Goal: Task Accomplishment & Management: Manage account settings

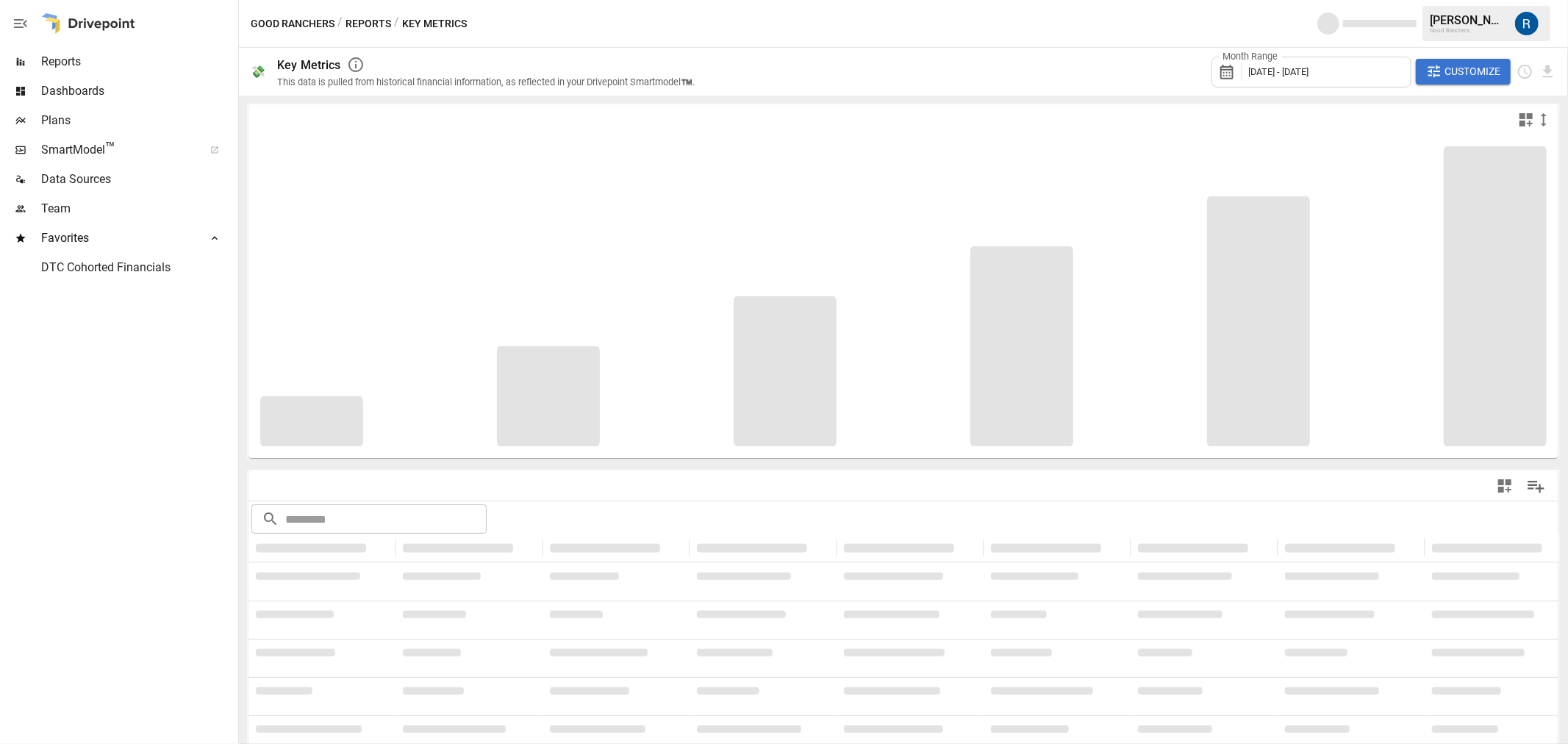
click at [70, 72] on div "Reports" at bounding box center [118, 61] width 235 height 29
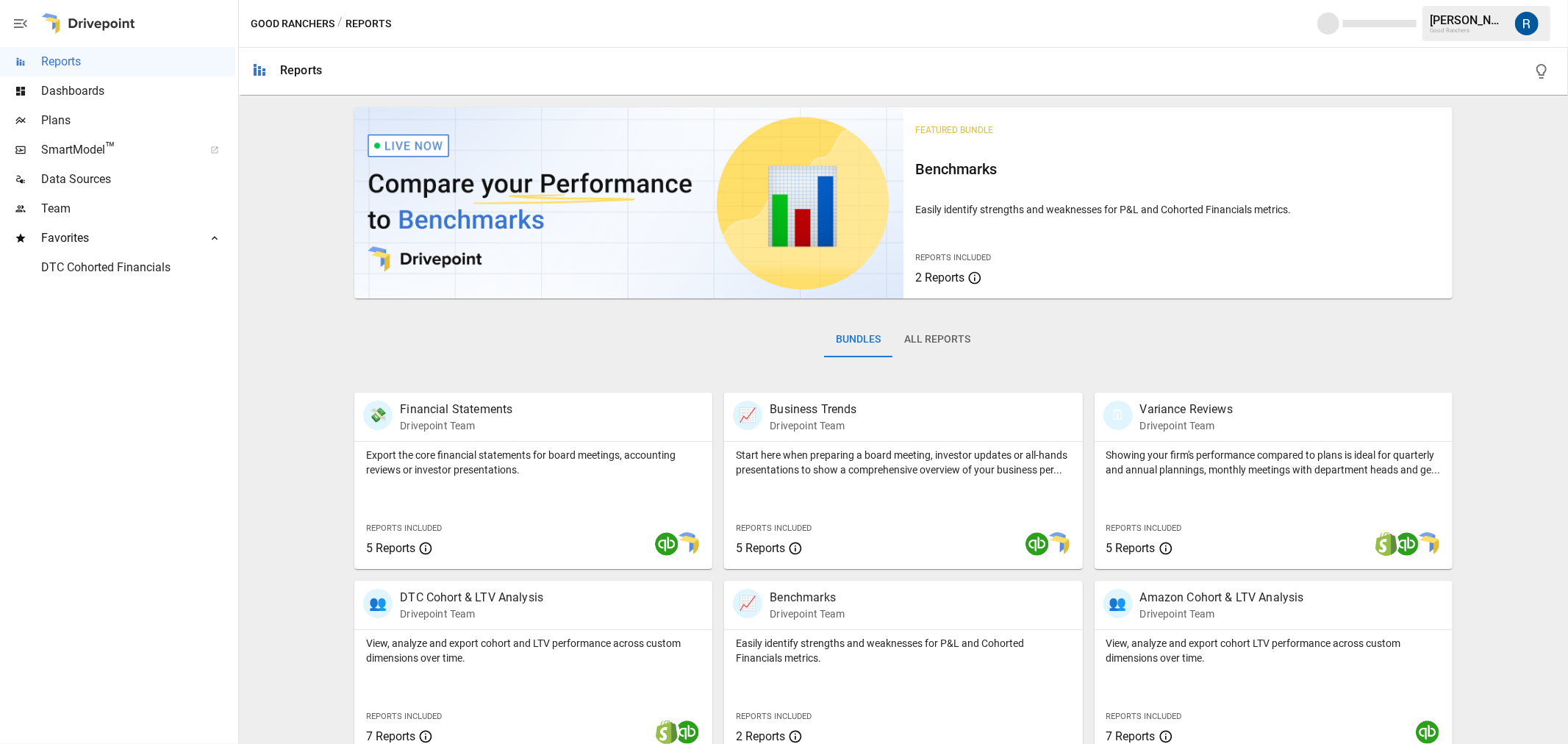
click at [73, 84] on span "Dashboards" at bounding box center [138, 91] width 194 height 17
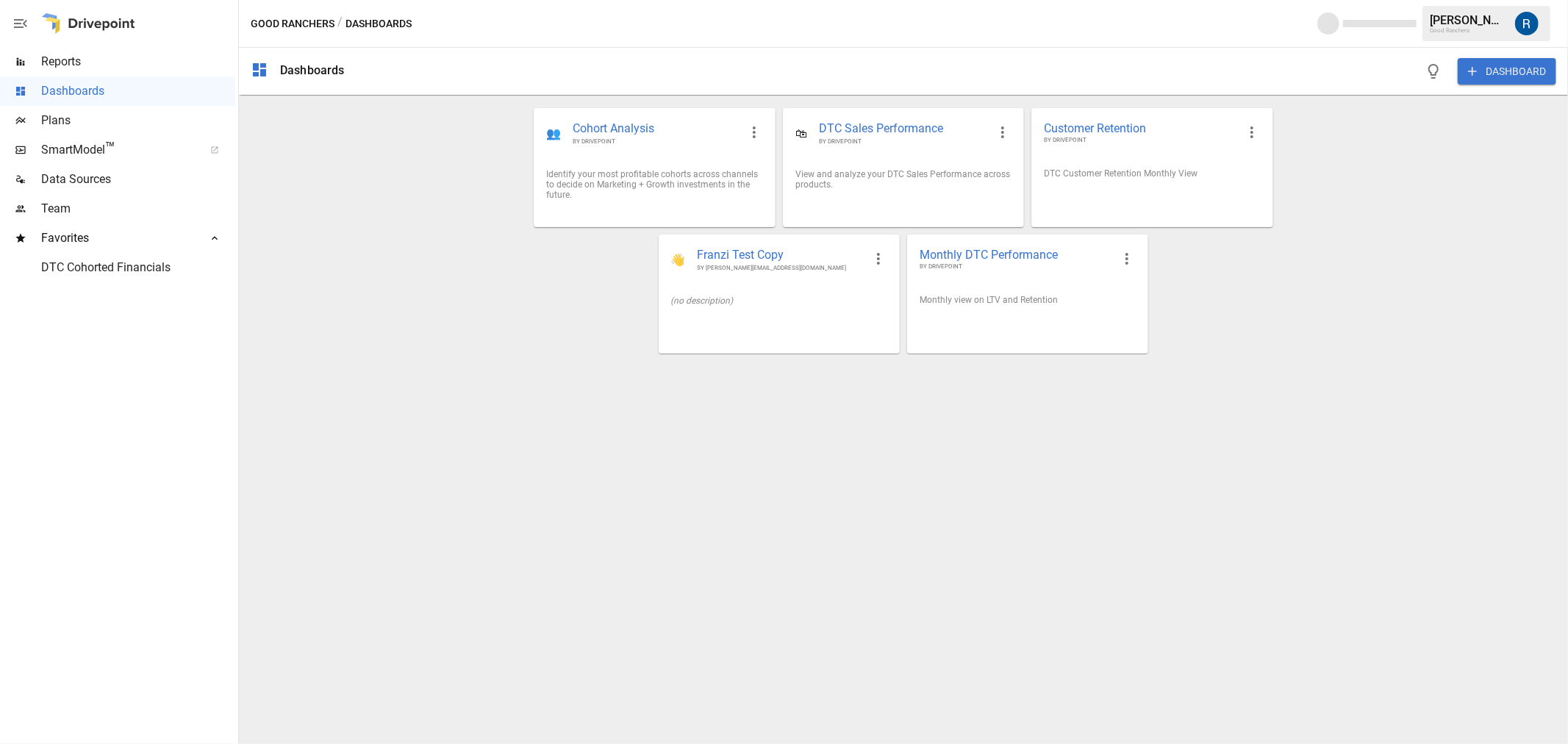
click at [57, 200] on span "Team" at bounding box center [138, 208] width 194 height 17
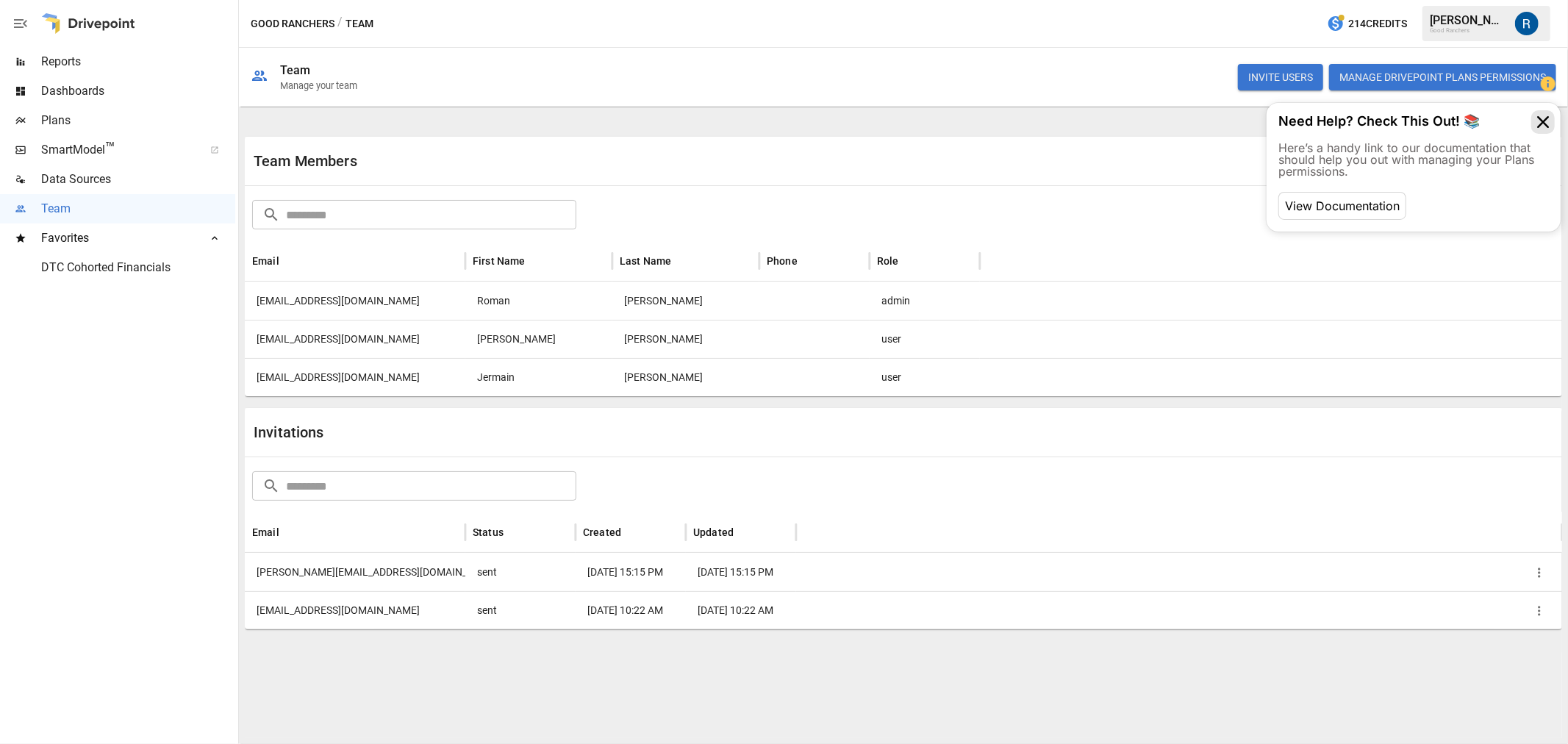
click at [1540, 124] on icon at bounding box center [1543, 122] width 23 height 23
click at [67, 67] on span "Reports" at bounding box center [138, 61] width 194 height 17
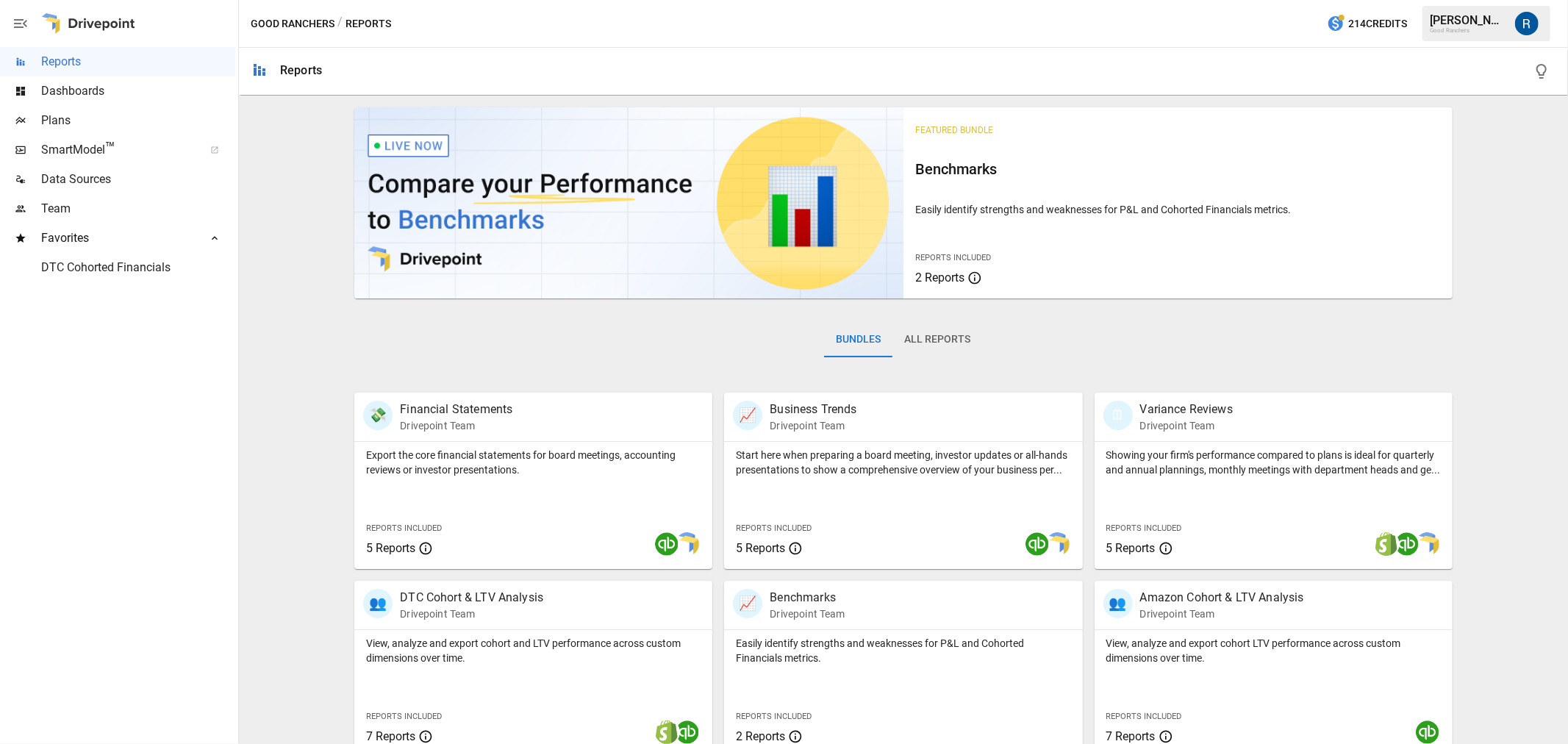
click at [71, 86] on span "Dashboards" at bounding box center [138, 91] width 194 height 17
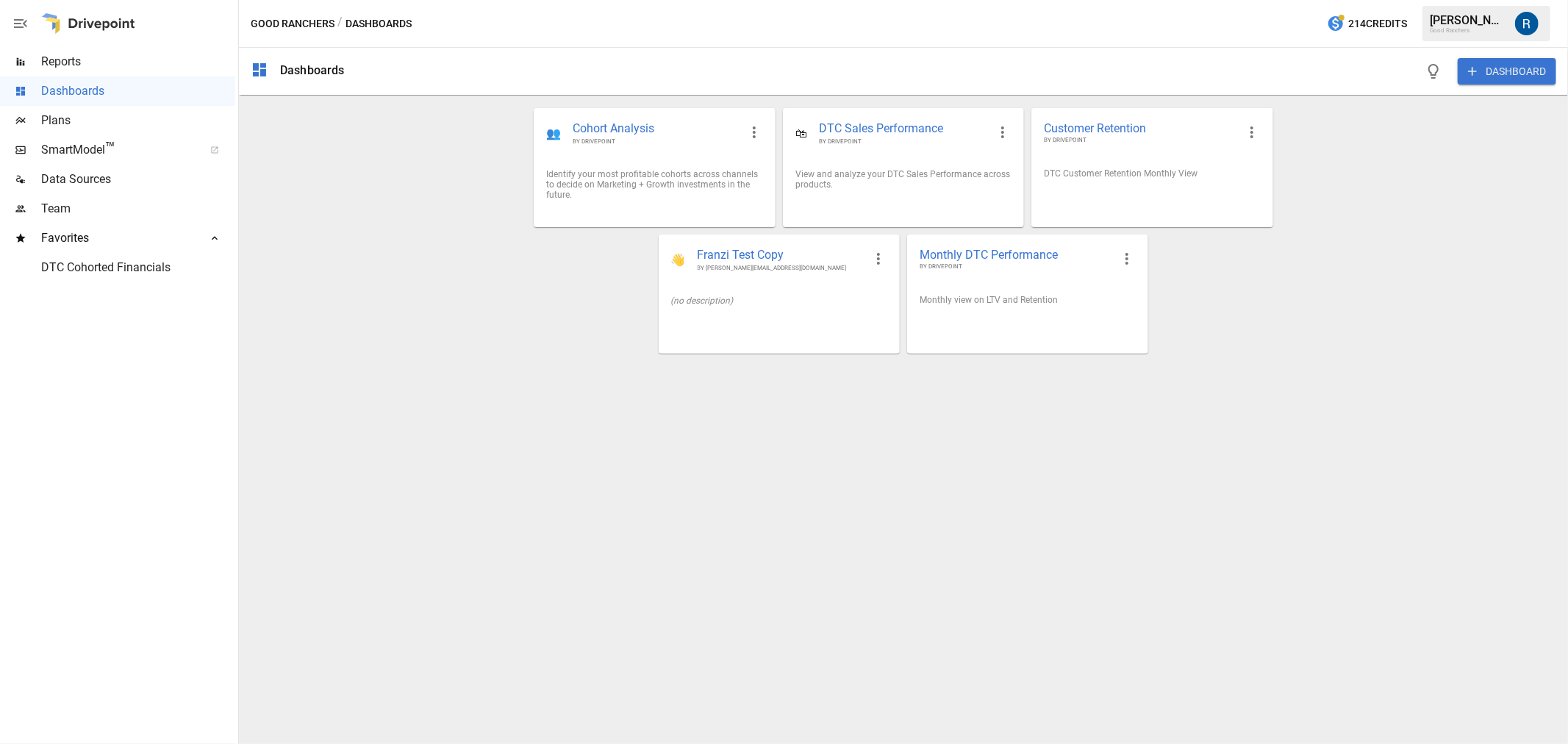
click at [105, 122] on span "Plans" at bounding box center [138, 120] width 194 height 17
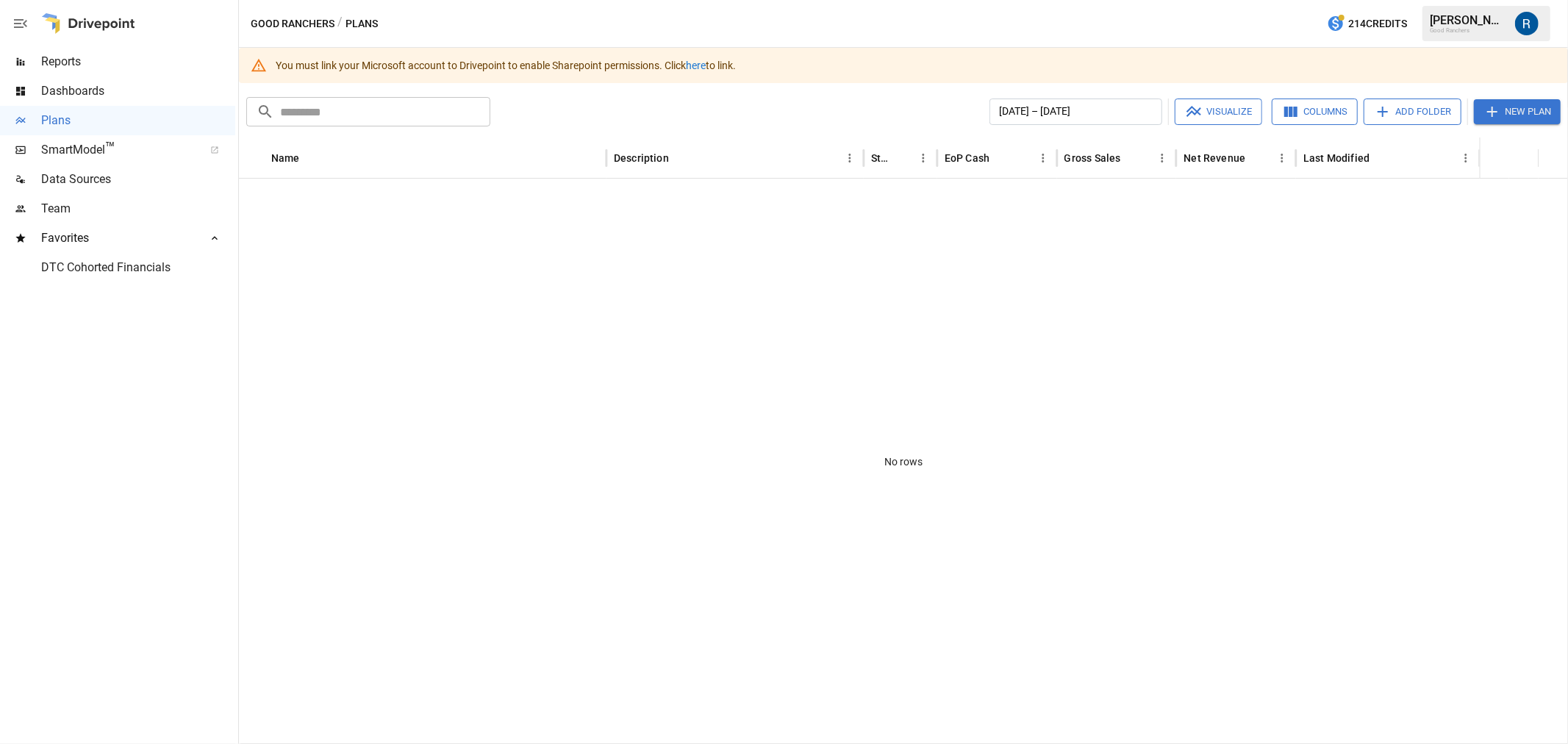
click at [694, 64] on link "here" at bounding box center [696, 66] width 20 height 12
click at [700, 67] on link "here" at bounding box center [696, 66] width 20 height 12
click at [539, 359] on div "No rows" at bounding box center [903, 461] width 1329 height 565
click at [41, 216] on span "Team" at bounding box center [138, 208] width 194 height 17
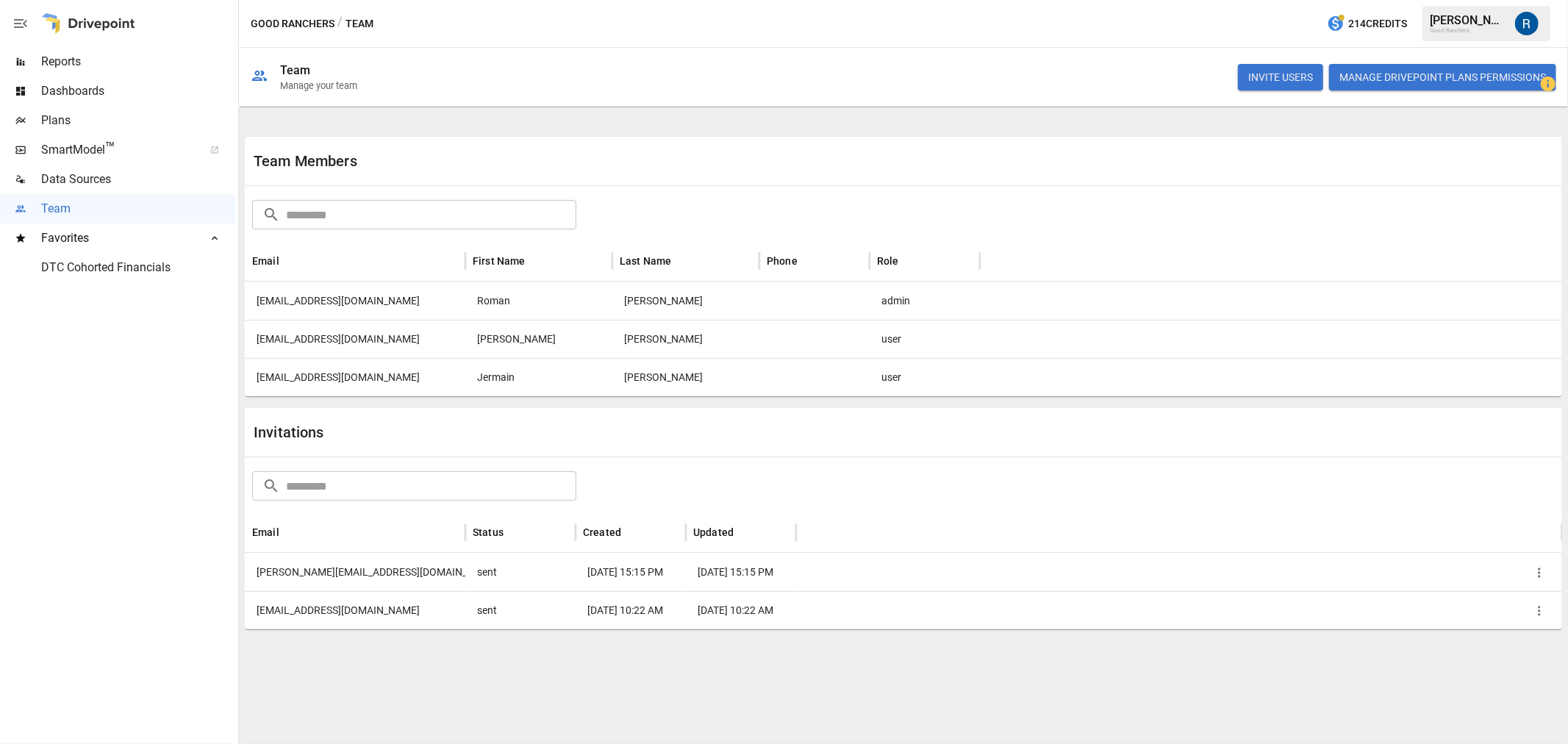
click at [48, 124] on span "Plans" at bounding box center [138, 120] width 194 height 17
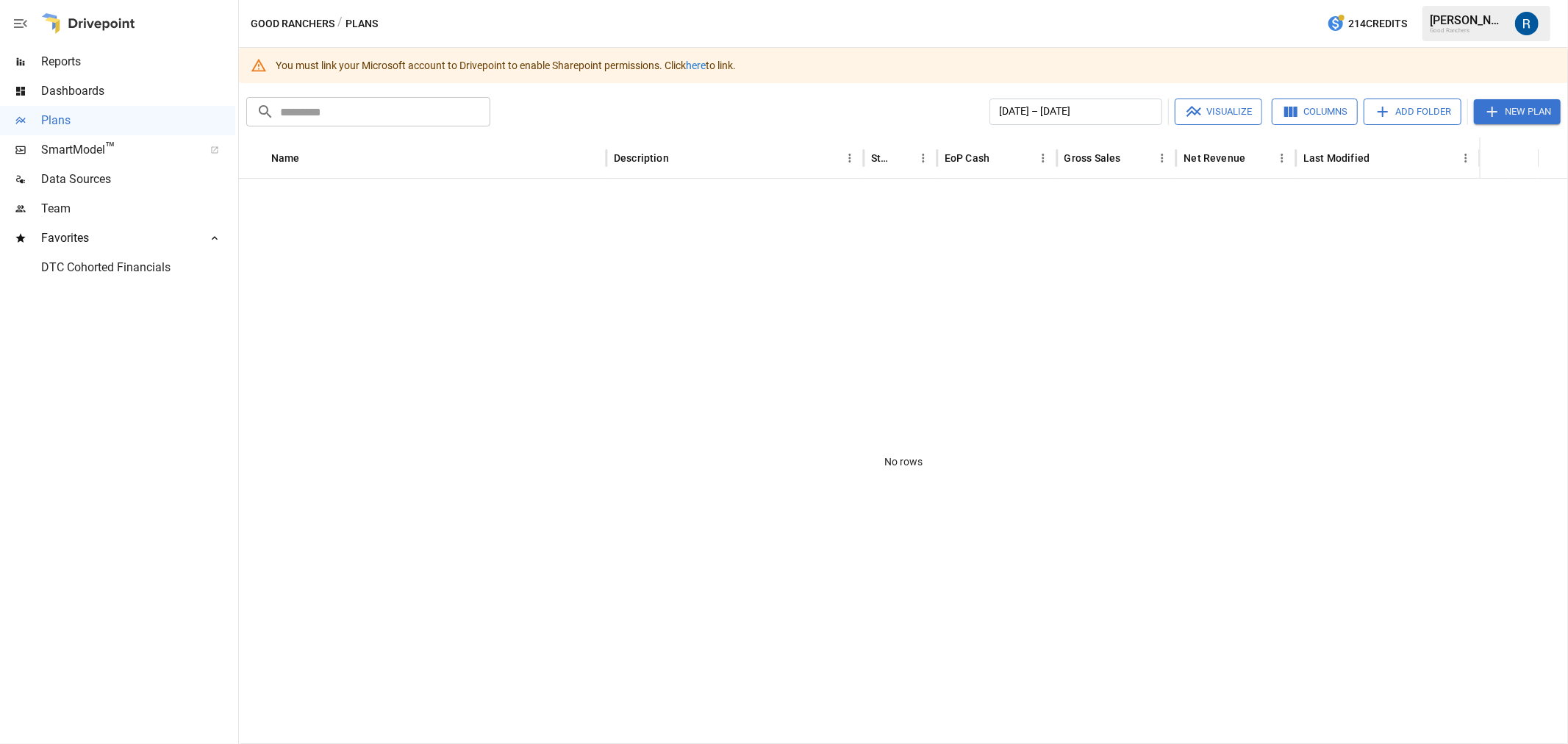
click at [706, 65] on link "here" at bounding box center [696, 66] width 20 height 12
click at [71, 123] on span "Plans" at bounding box center [138, 120] width 194 height 17
click at [73, 70] on span "Reports" at bounding box center [138, 61] width 194 height 17
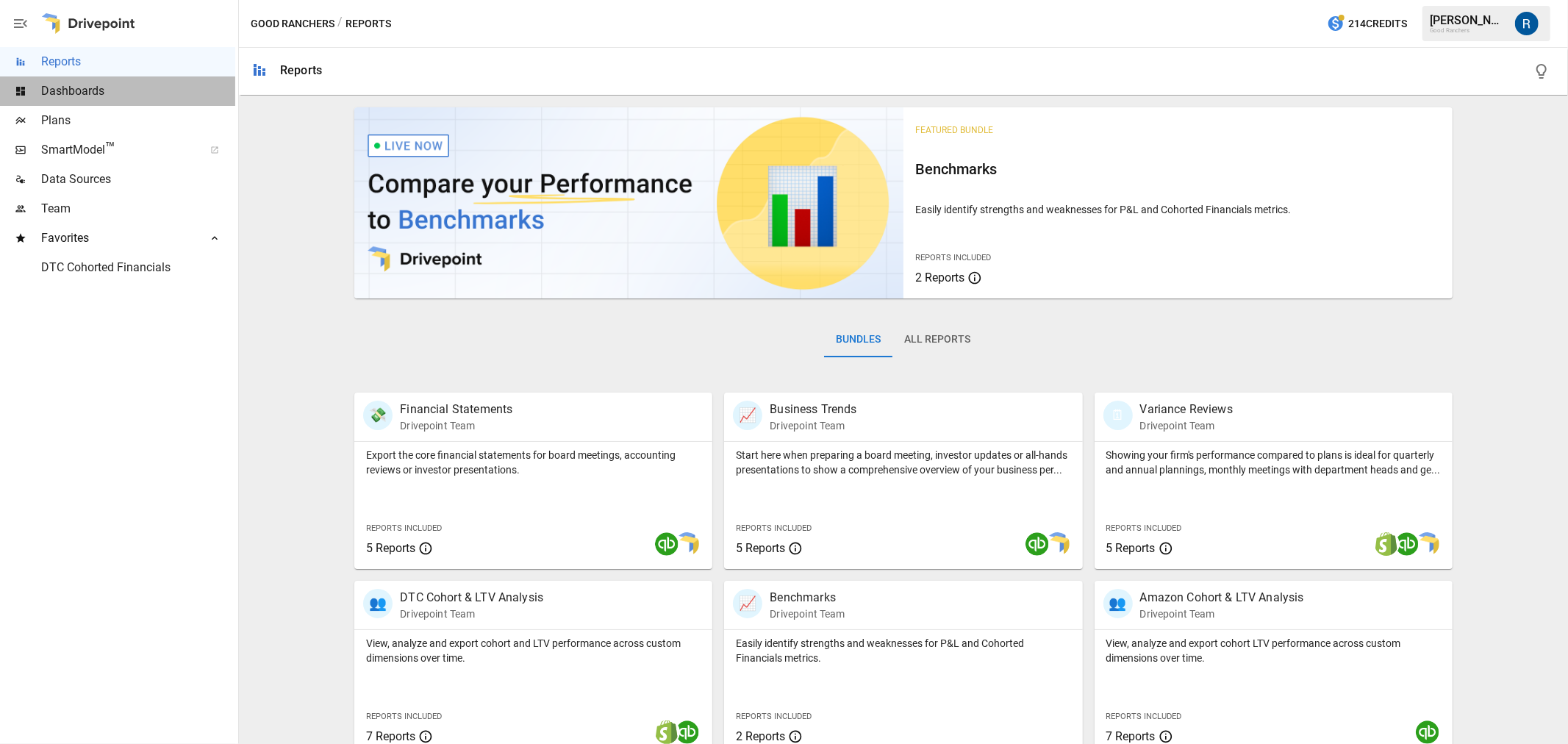
click at [74, 90] on span "Dashboards" at bounding box center [138, 91] width 194 height 17
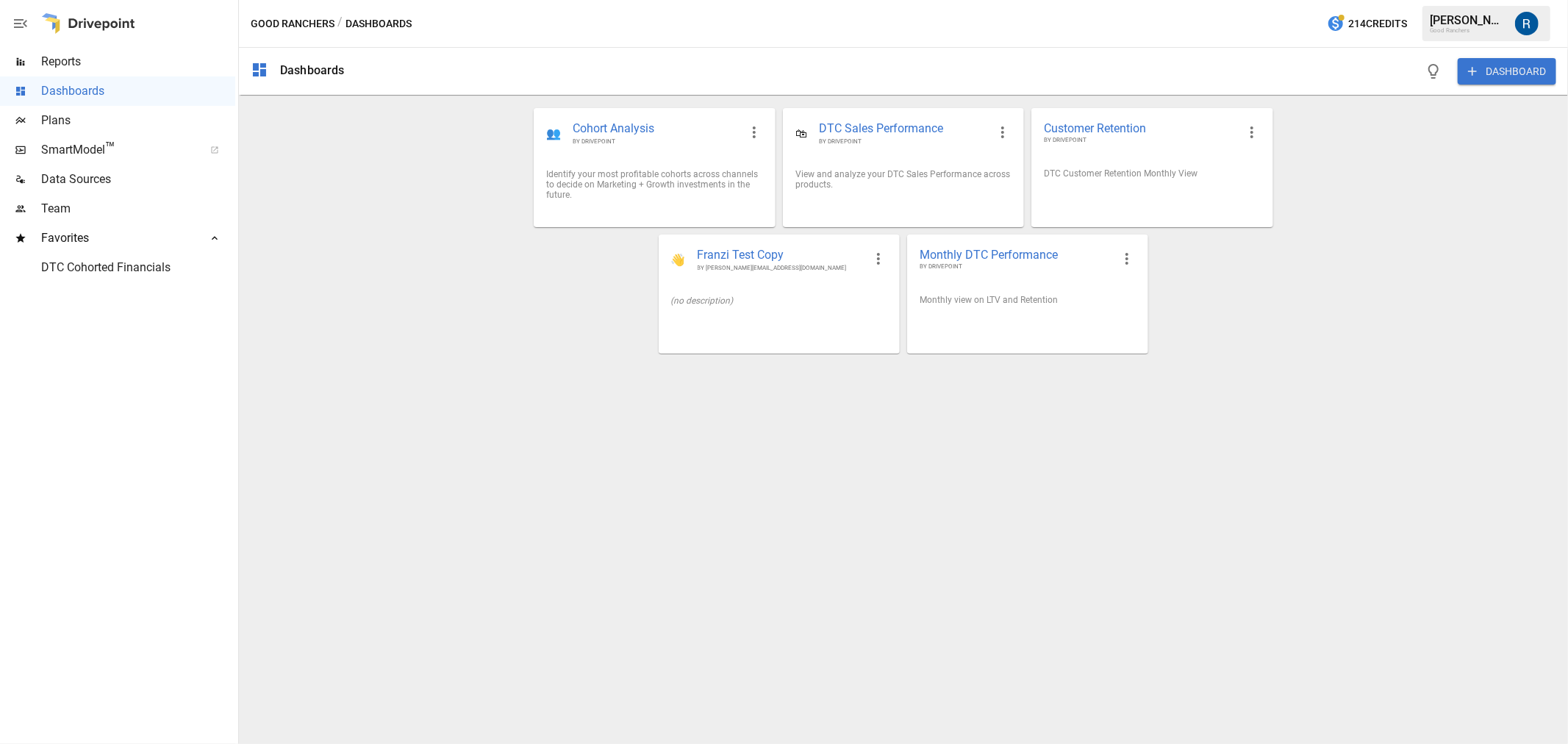
click at [70, 120] on span "Plans" at bounding box center [138, 120] width 194 height 17
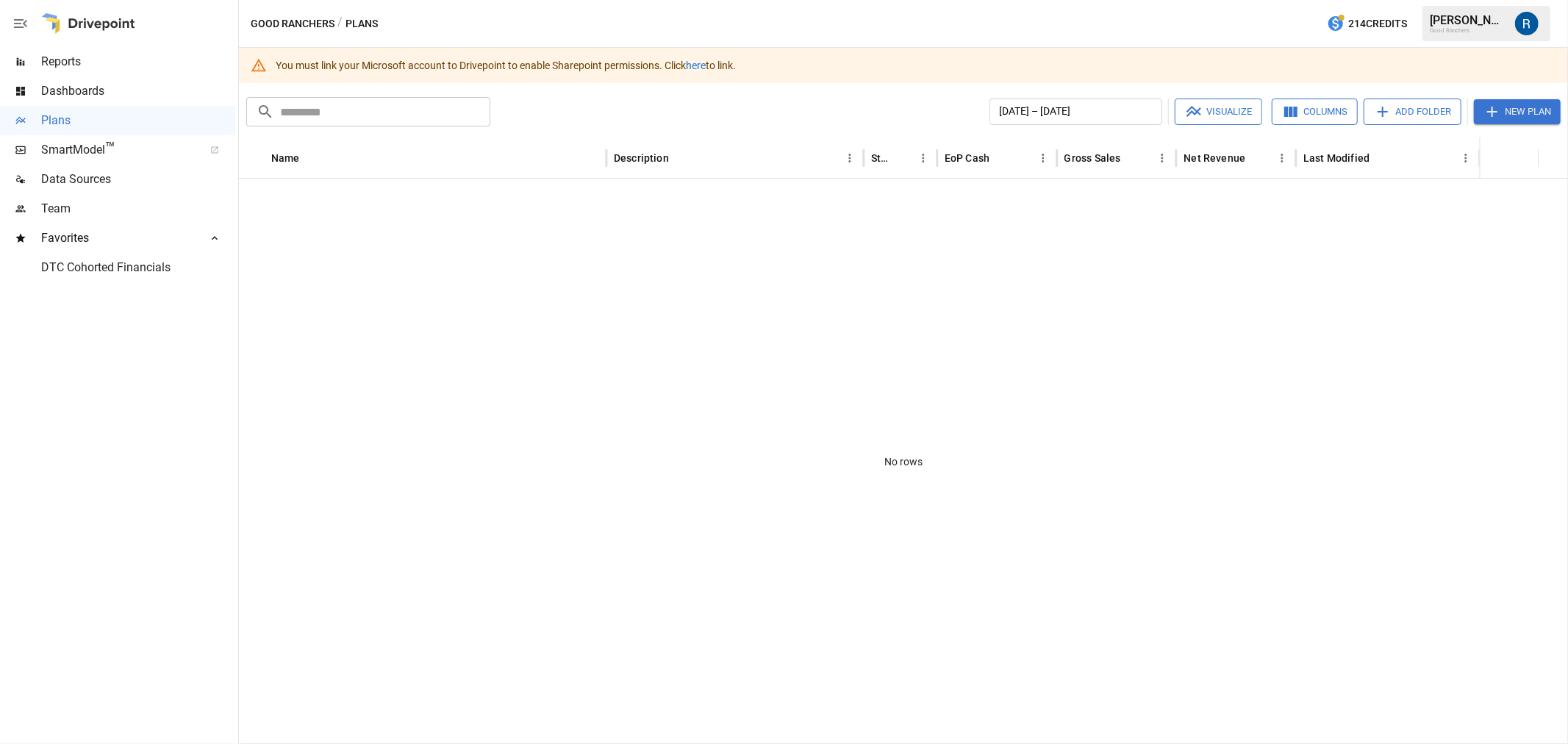
click at [72, 214] on span "Team" at bounding box center [138, 208] width 194 height 17
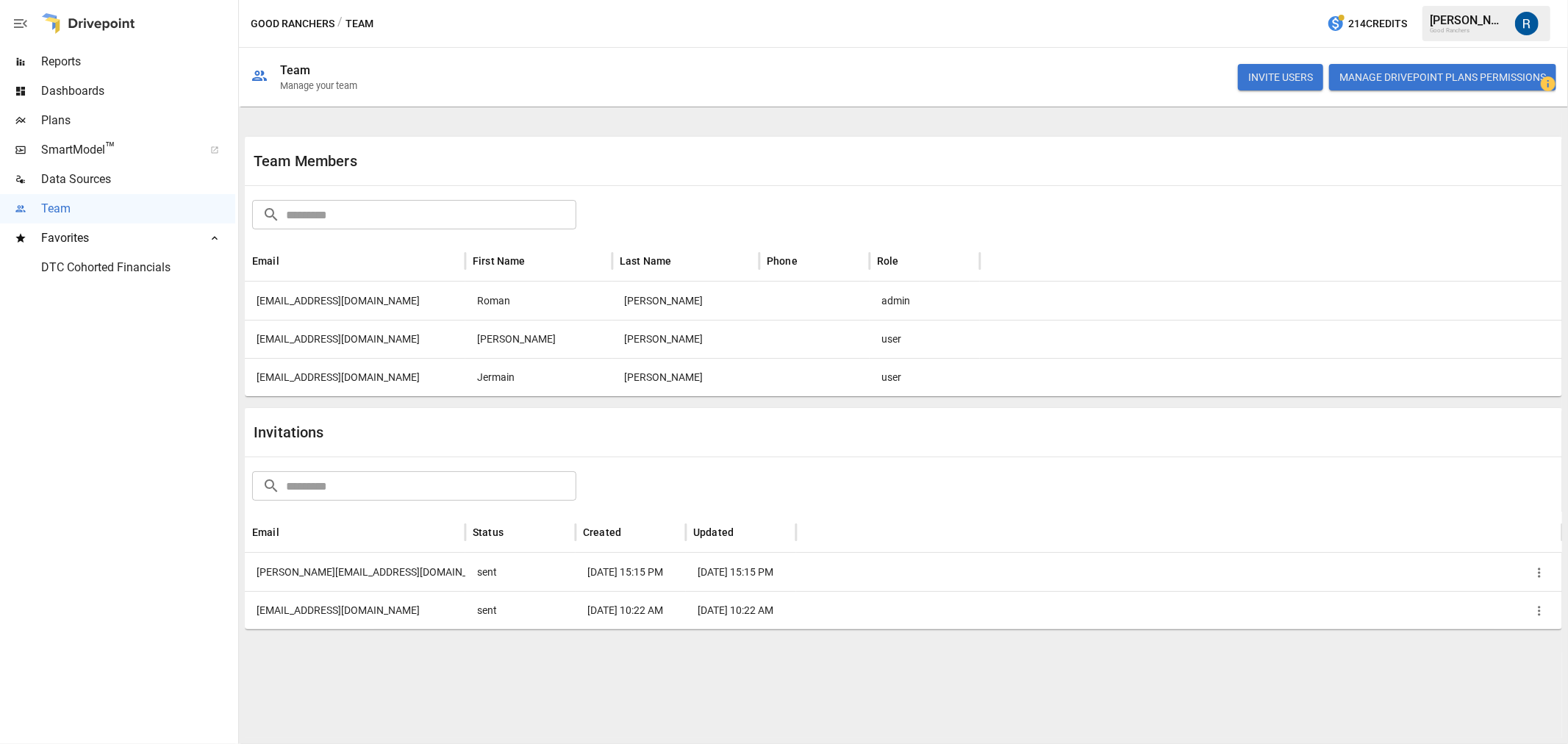
click at [429, 217] on input "text" at bounding box center [431, 214] width 290 height 29
click at [1312, 84] on button "INVITE USERS" at bounding box center [1280, 77] width 86 height 27
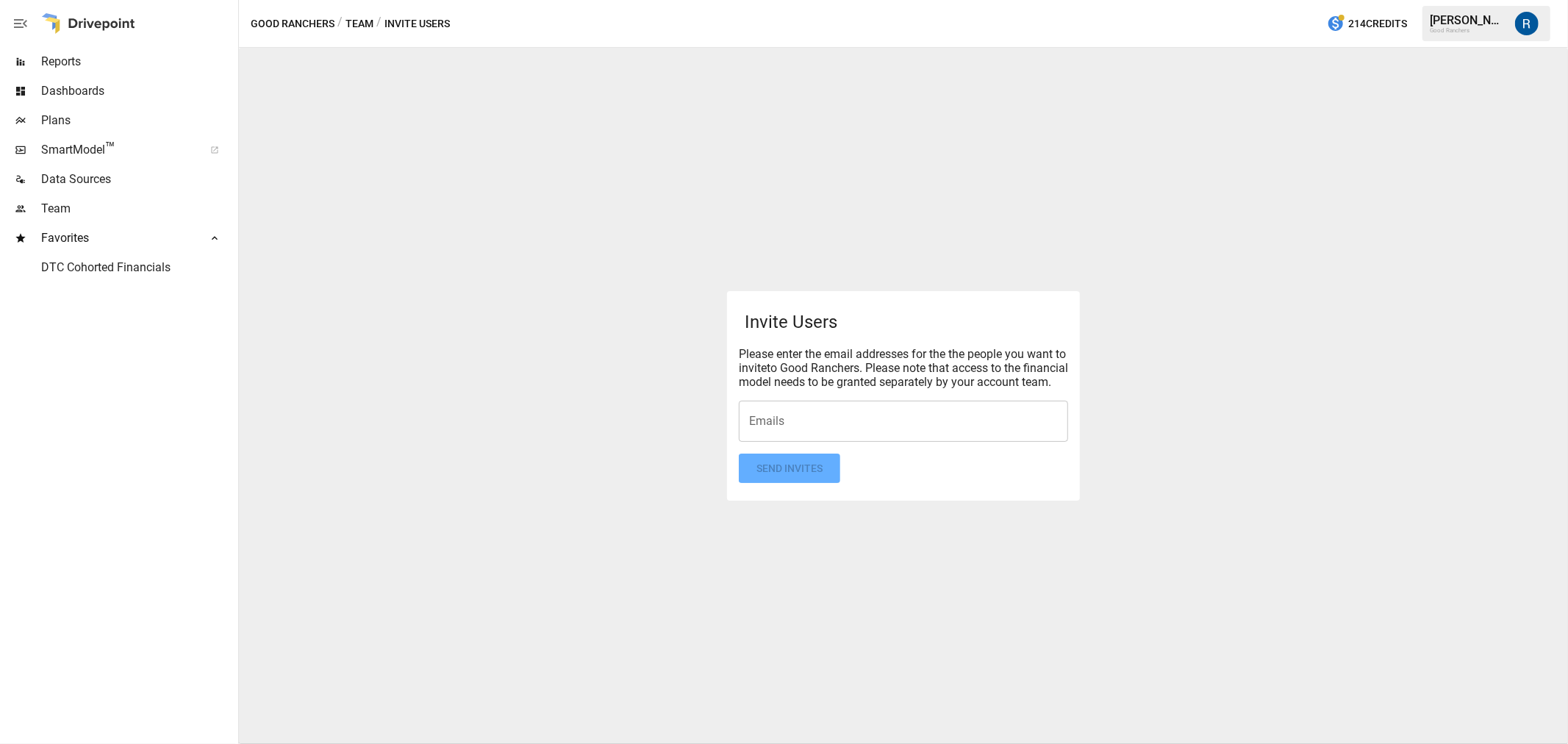
click at [787, 423] on input "Emails" at bounding box center [904, 421] width 316 height 28
type input "****"
type input "*"
click at [927, 429] on input "**********" at bounding box center [893, 421] width 294 height 28
type input "**********"
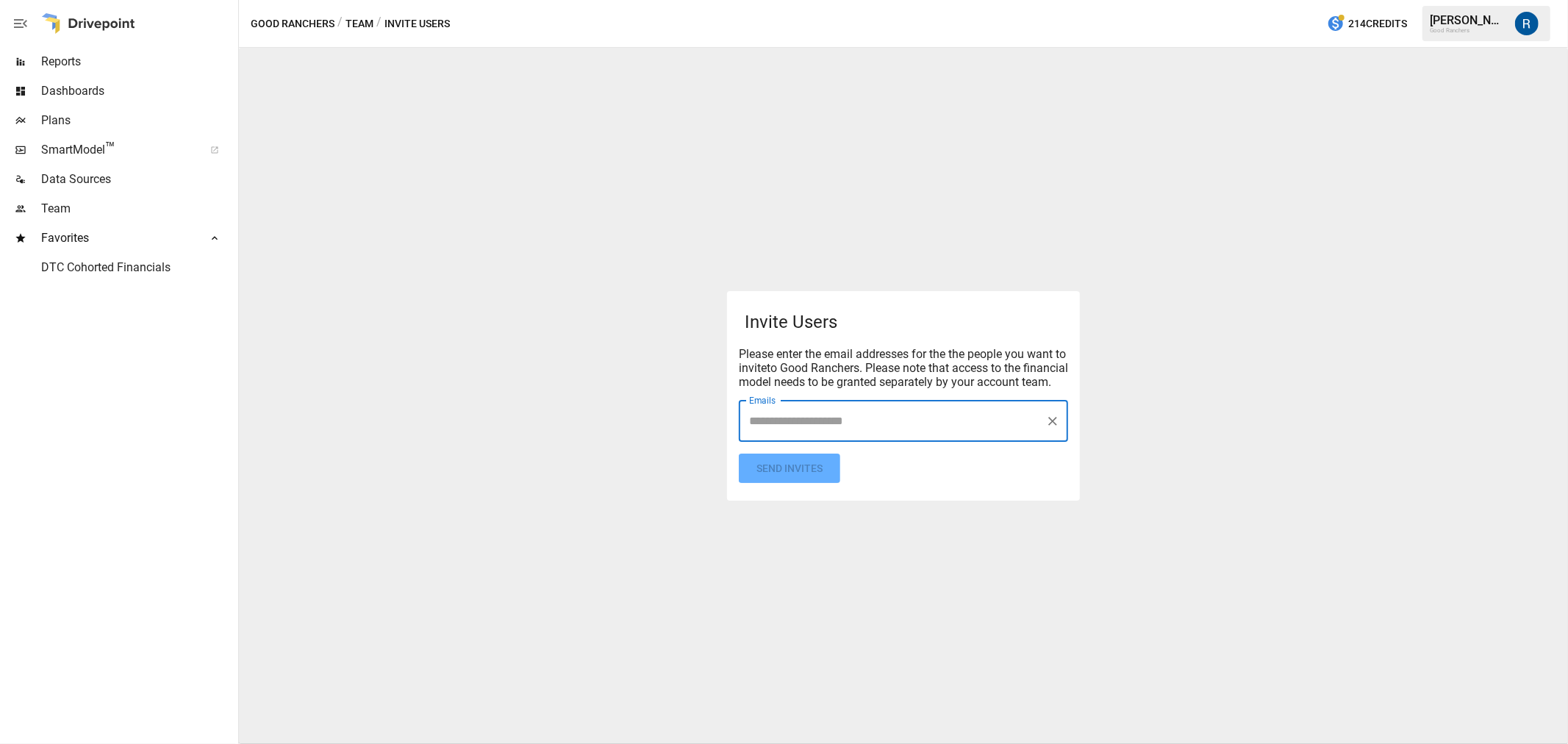
click at [919, 454] on form "Invite Users Please enter the email addresses for the the people you want to in…" at bounding box center [903, 396] width 329 height 175
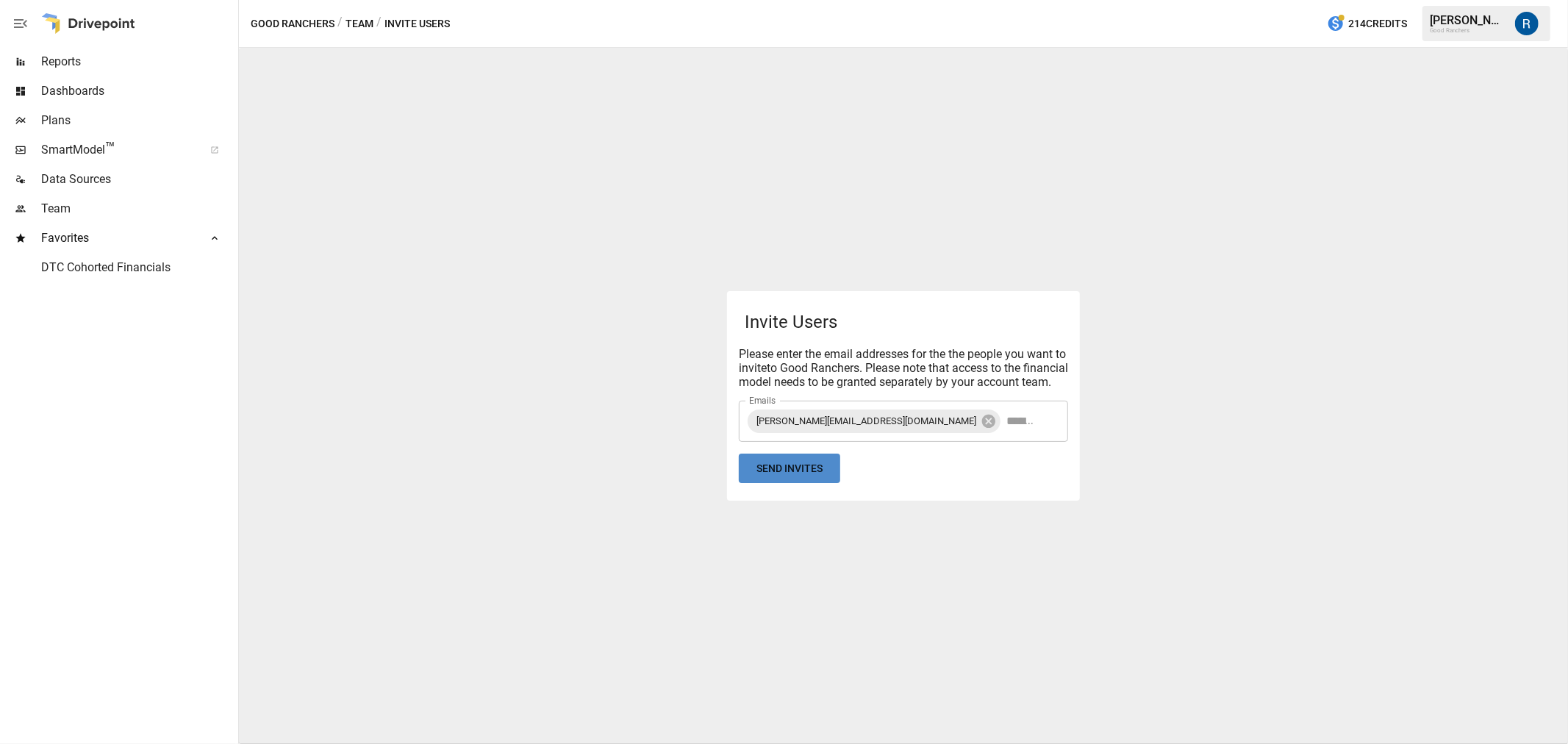
click at [807, 474] on button "Send Invites" at bounding box center [789, 468] width 101 height 30
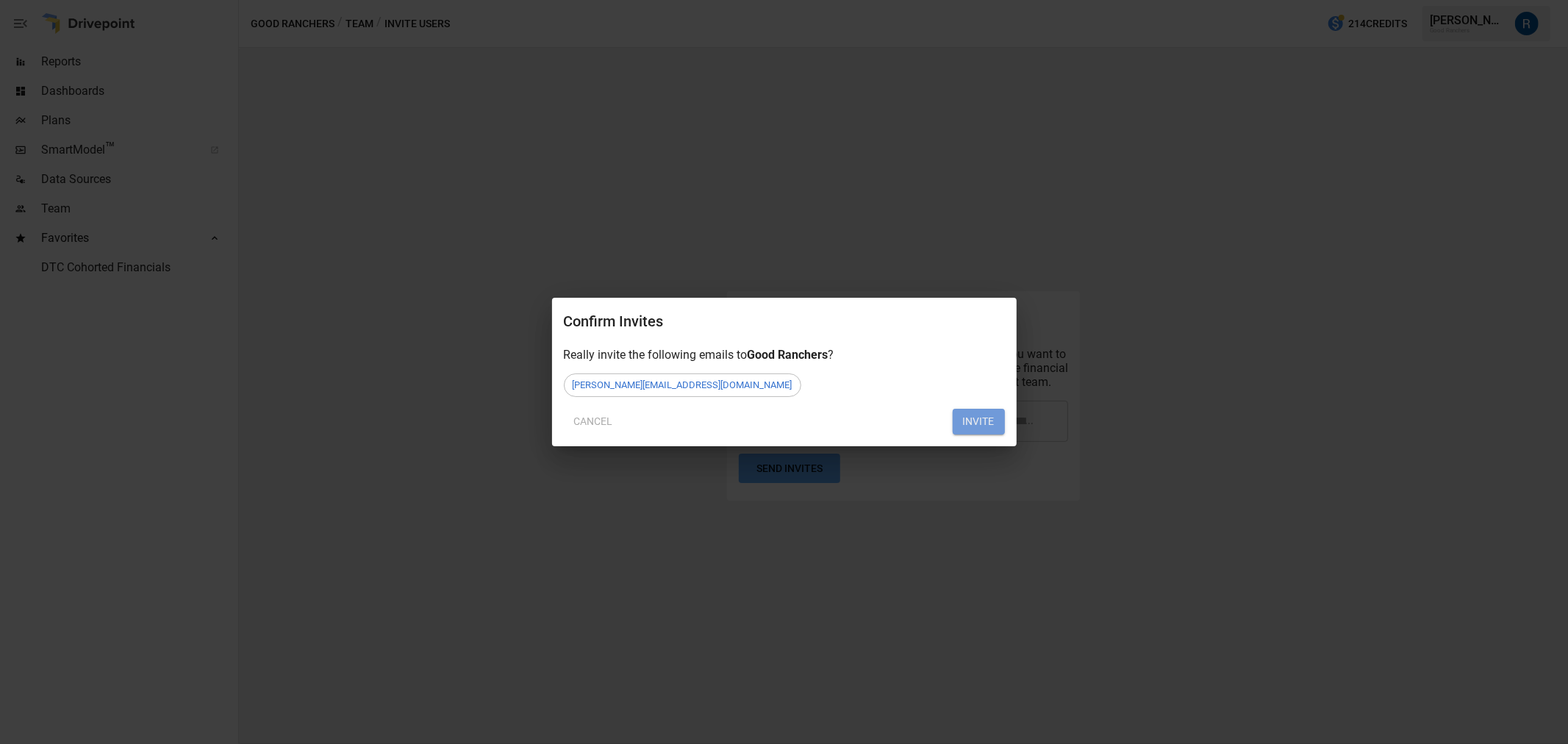
click at [975, 420] on button "INVITE" at bounding box center [978, 422] width 52 height 27
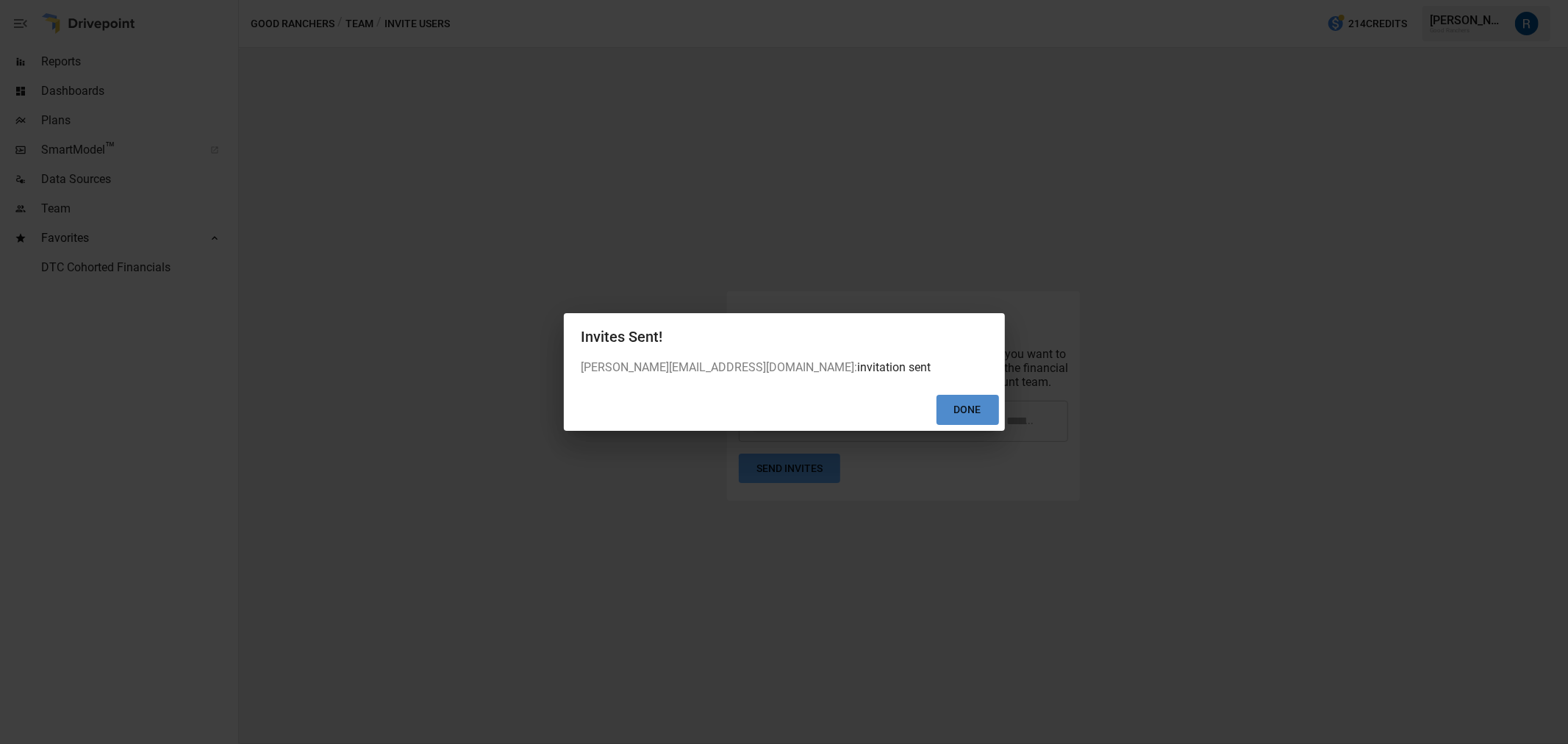
click at [969, 411] on button "Done" at bounding box center [968, 410] width 62 height 30
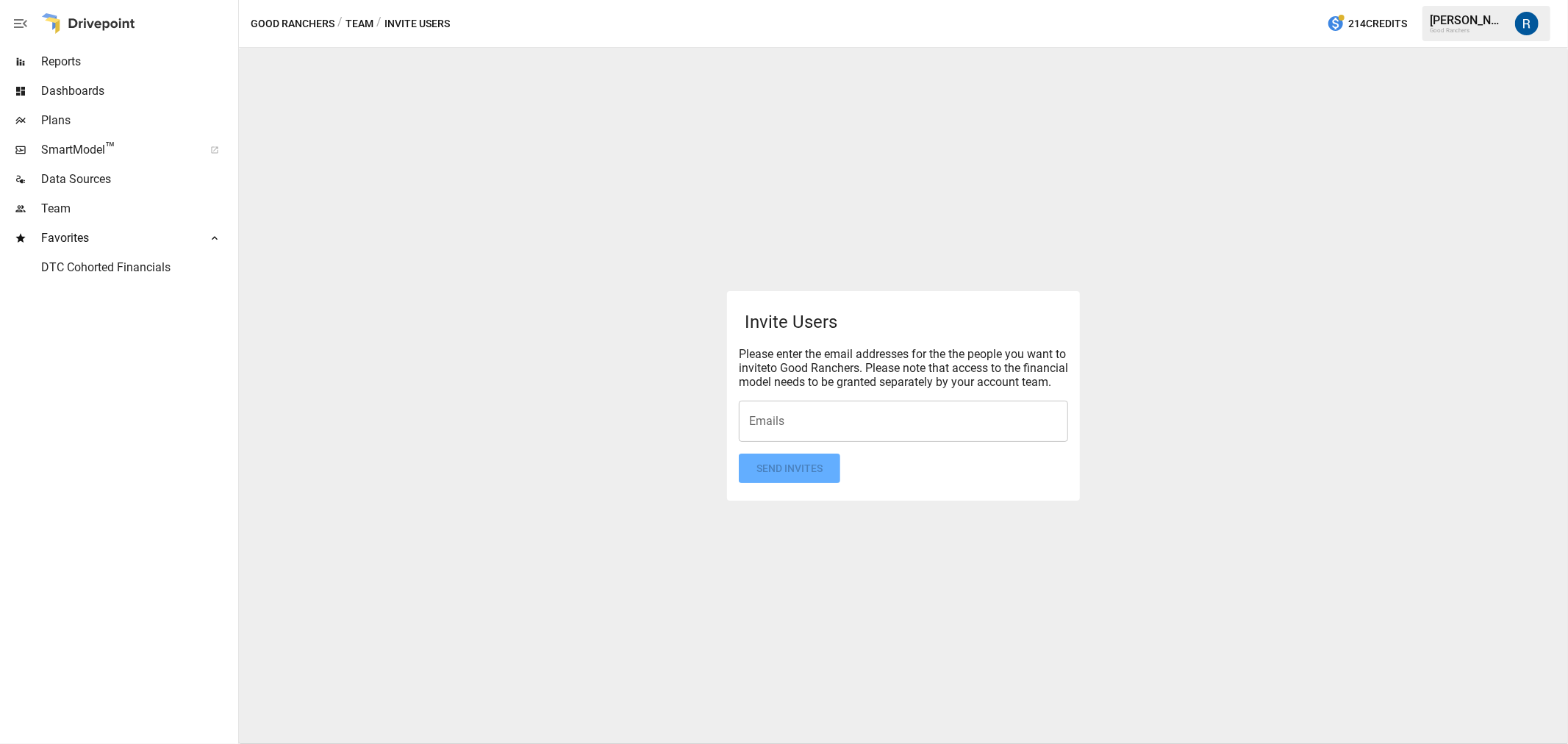
click at [109, 68] on span "Reports" at bounding box center [138, 61] width 194 height 17
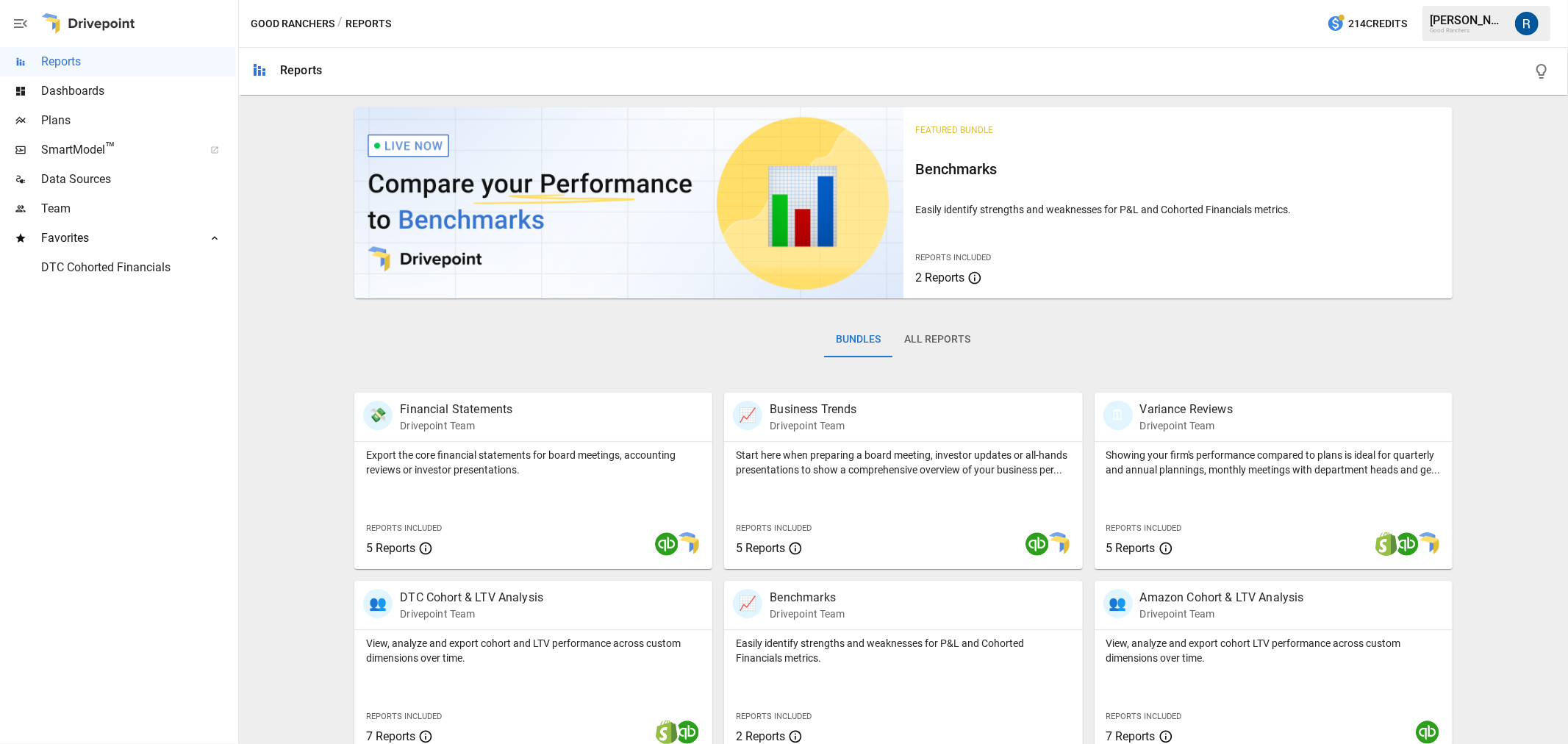
click at [57, 199] on div "Team" at bounding box center [118, 209] width 235 height 29
